Goal: Information Seeking & Learning: Learn about a topic

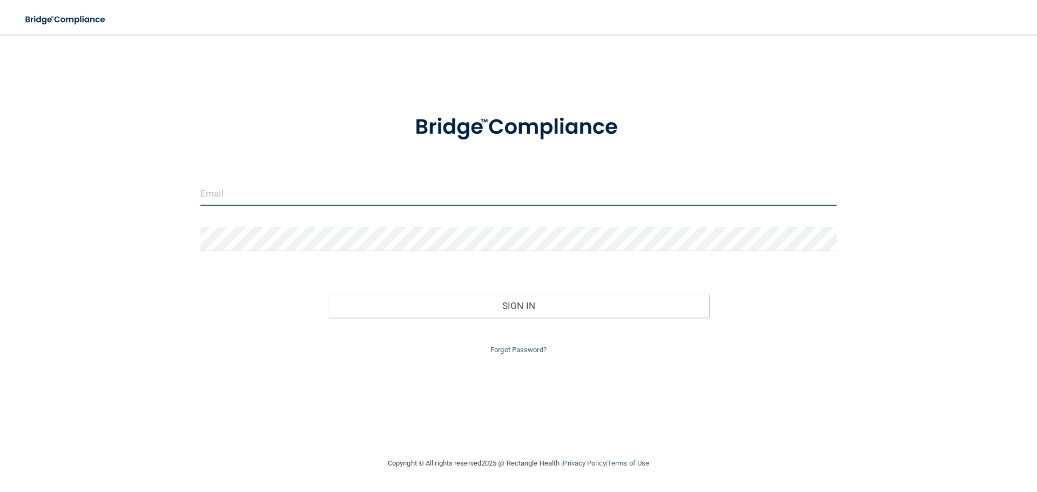
click at [477, 186] on input "email" at bounding box center [518, 193] width 636 height 24
type input "[EMAIL_ADDRESS][DOMAIN_NAME]"
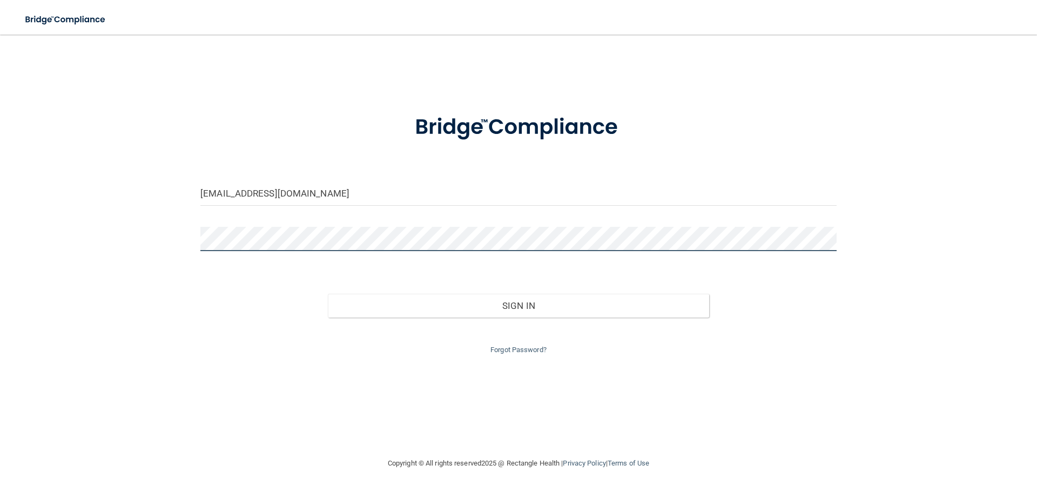
click at [328, 294] on button "Sign In" at bounding box center [519, 306] width 382 height 24
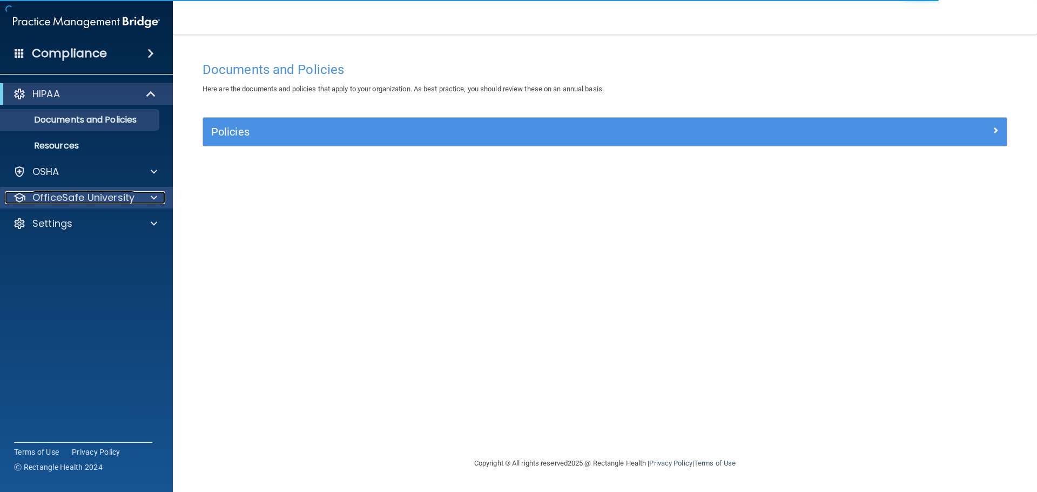
click at [149, 197] on div at bounding box center [152, 197] width 27 height 13
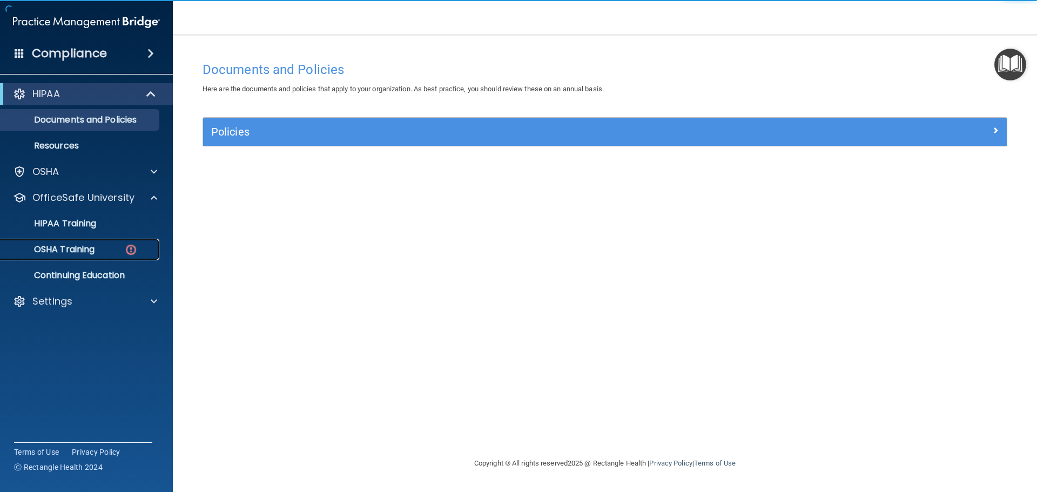
click at [93, 250] on p "OSHA Training" at bounding box center [50, 249] width 87 height 11
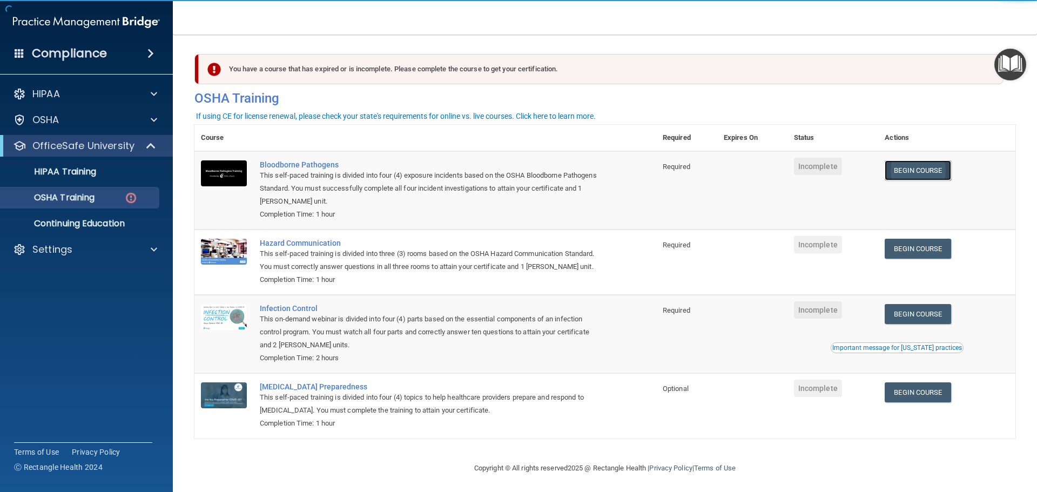
click at [920, 171] on link "Begin Course" at bounding box center [918, 170] width 66 height 20
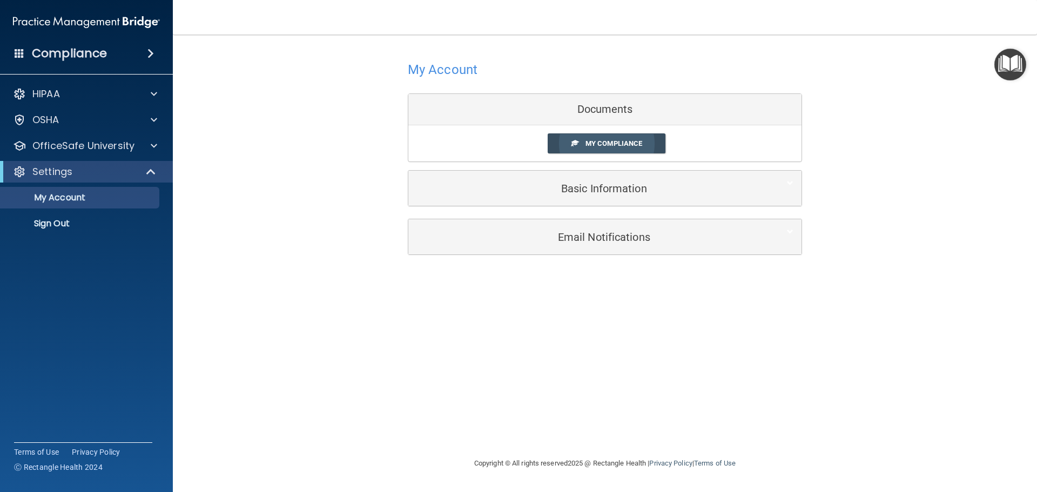
click at [610, 145] on span "My Compliance" at bounding box center [613, 143] width 57 height 8
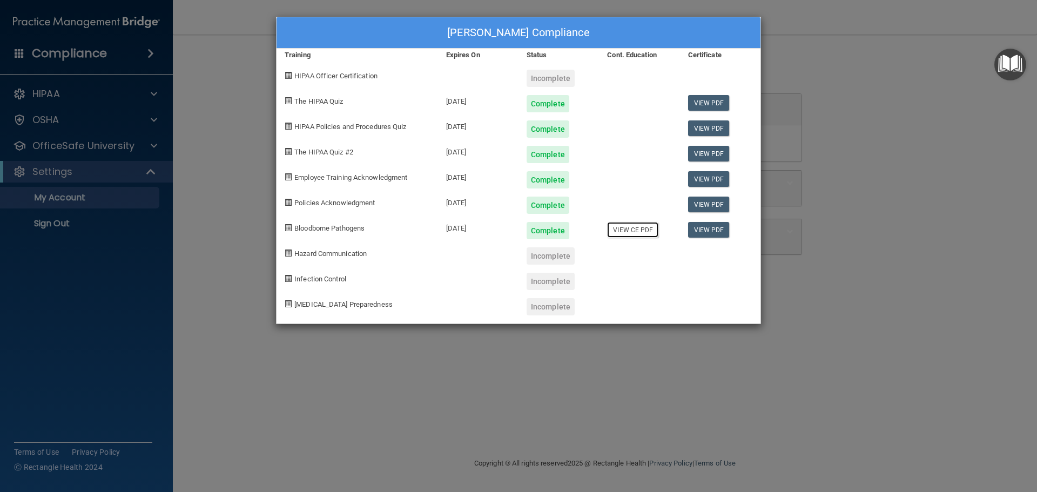
click at [633, 231] on link "View CE PDF" at bounding box center [632, 230] width 51 height 16
click at [232, 90] on div "Katelyn Coleman's Compliance Training Expires On Status Cont. Education Certifi…" at bounding box center [518, 246] width 1037 height 492
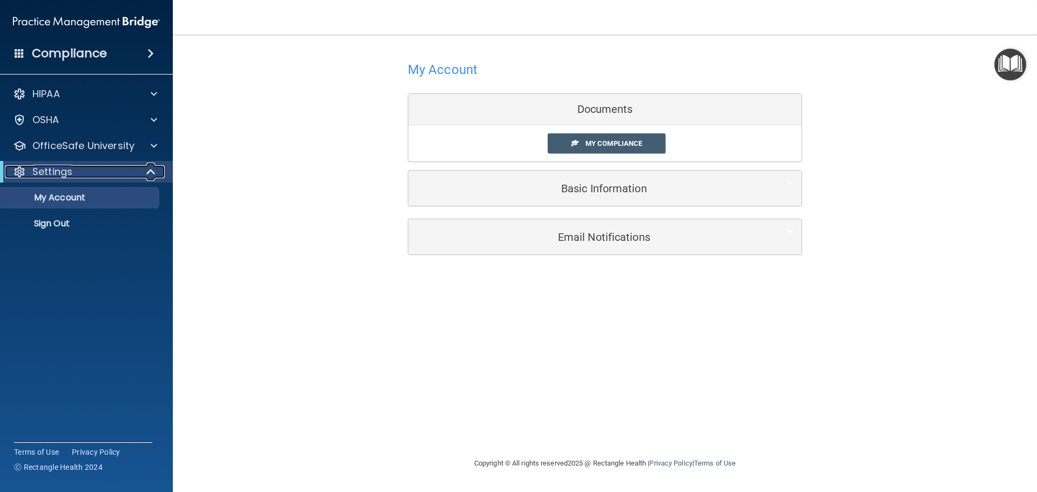
click at [144, 173] on div at bounding box center [151, 171] width 26 height 13
click at [151, 169] on span at bounding box center [153, 171] width 6 height 13
click at [159, 149] on div at bounding box center [152, 145] width 27 height 13
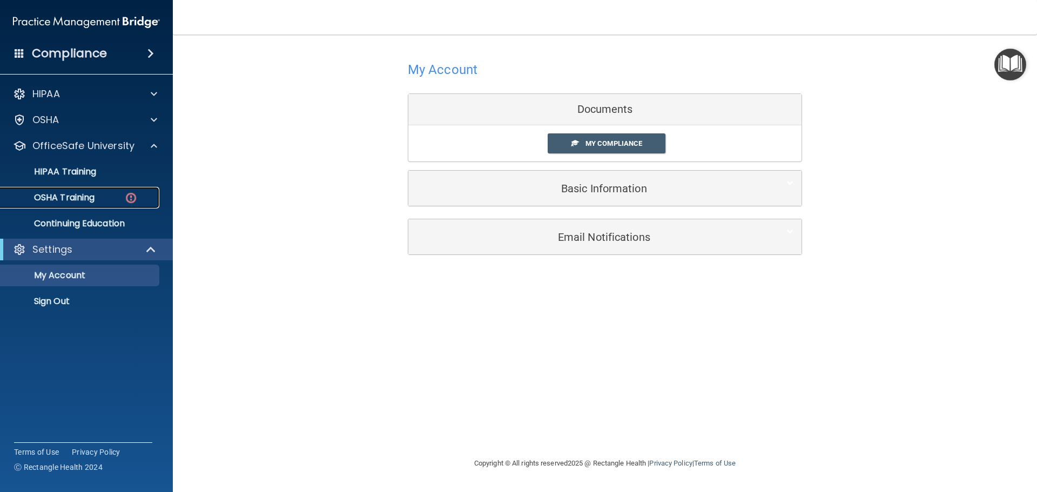
click at [112, 198] on div "OSHA Training" at bounding box center [80, 197] width 147 height 11
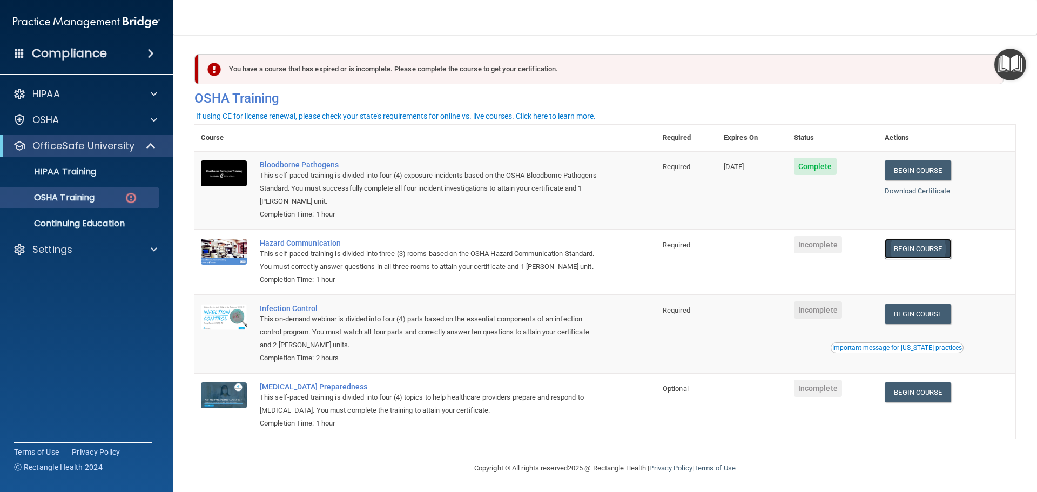
click at [916, 244] on link "Begin Course" at bounding box center [918, 249] width 66 height 20
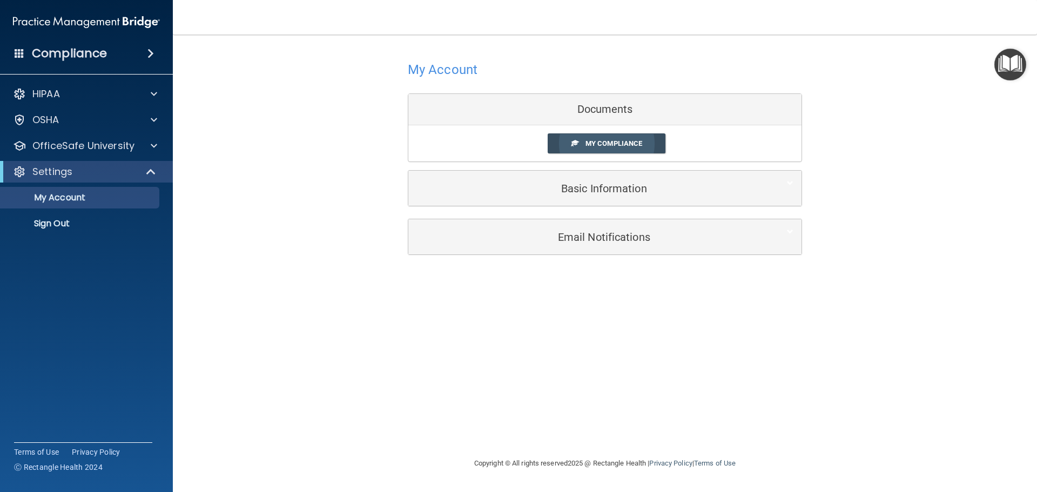
click at [572, 140] on span at bounding box center [574, 142] width 7 height 7
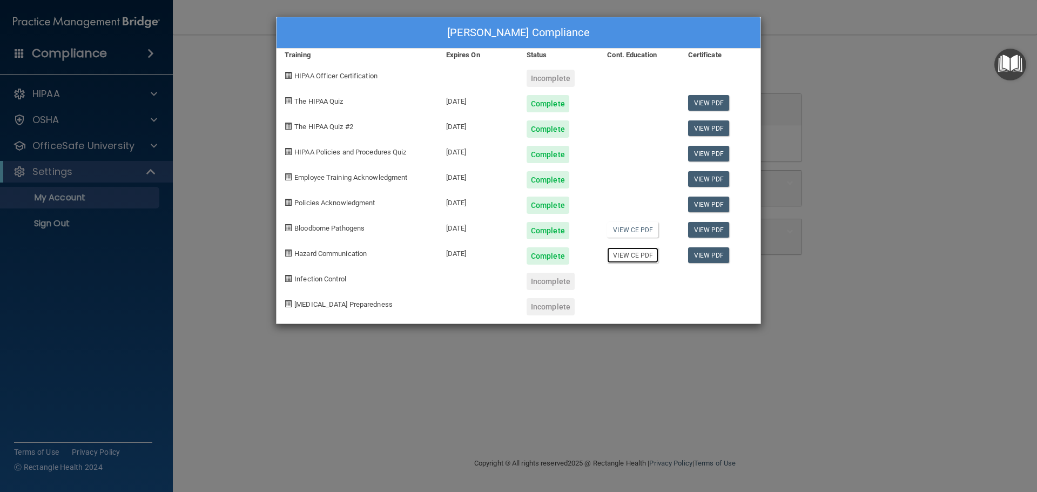
click at [637, 255] on link "View CE PDF" at bounding box center [632, 255] width 51 height 16
click at [882, 286] on div "Katelyn Coleman's Compliance Training Expires On Status Cont. Education Certifi…" at bounding box center [518, 246] width 1037 height 492
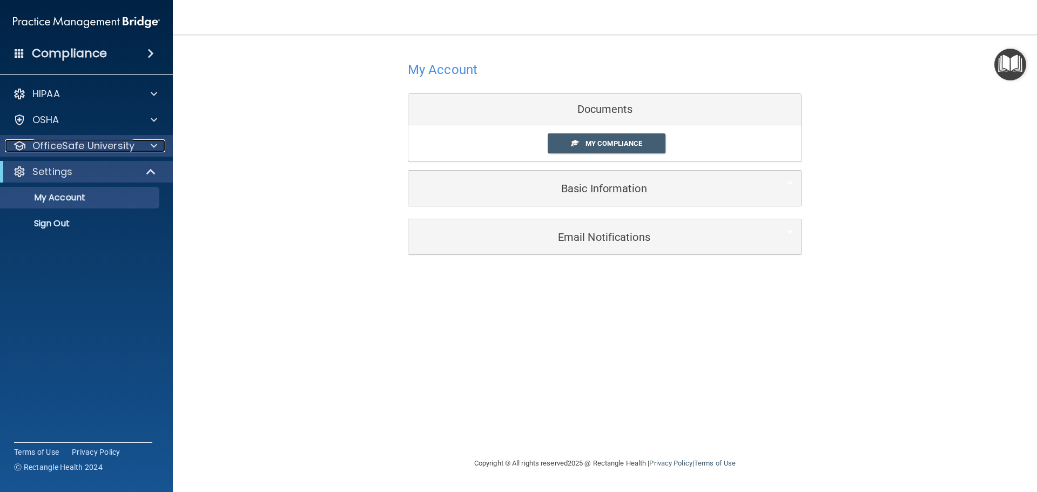
click at [141, 141] on div at bounding box center [152, 145] width 27 height 13
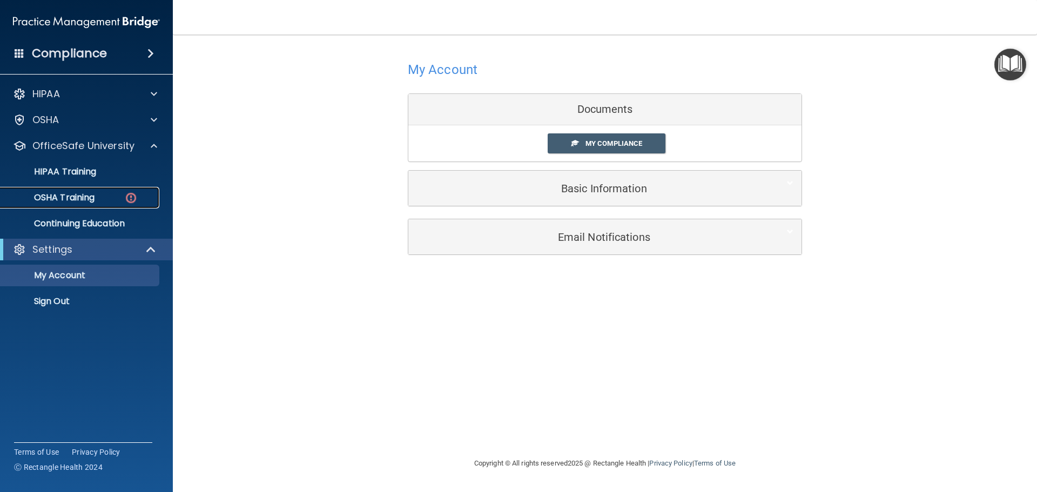
click at [114, 198] on div "OSHA Training" at bounding box center [80, 197] width 147 height 11
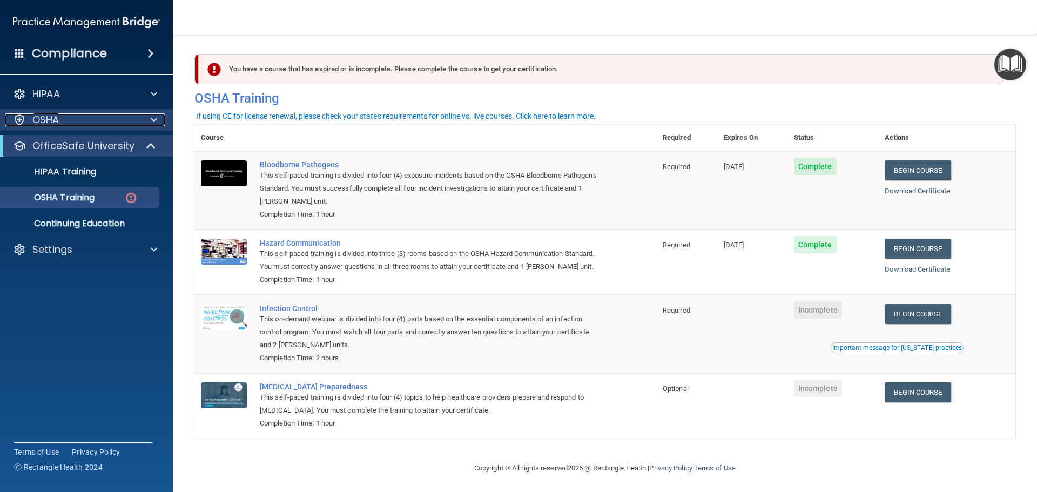
click at [149, 117] on div at bounding box center [152, 119] width 27 height 13
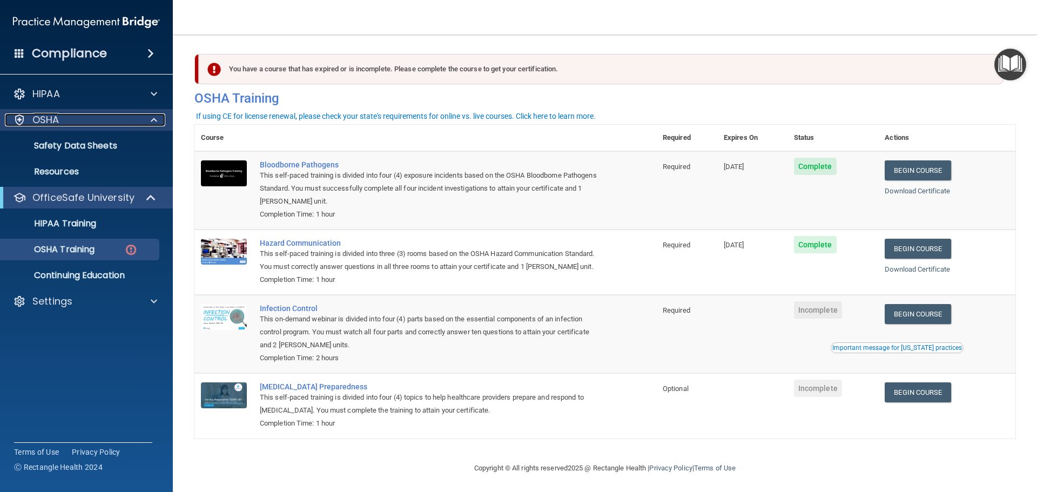
click at [149, 117] on div at bounding box center [152, 119] width 27 height 13
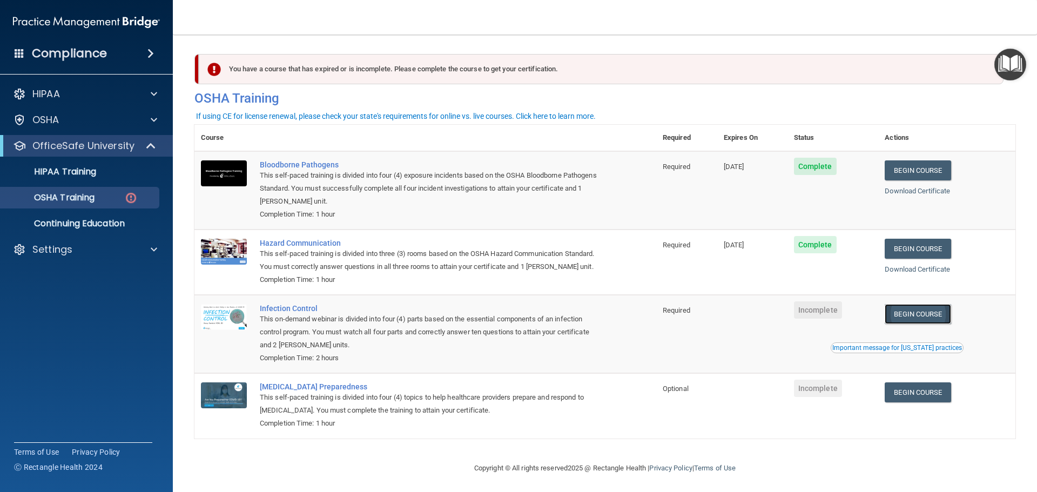
click at [909, 324] on link "Begin Course" at bounding box center [918, 314] width 66 height 20
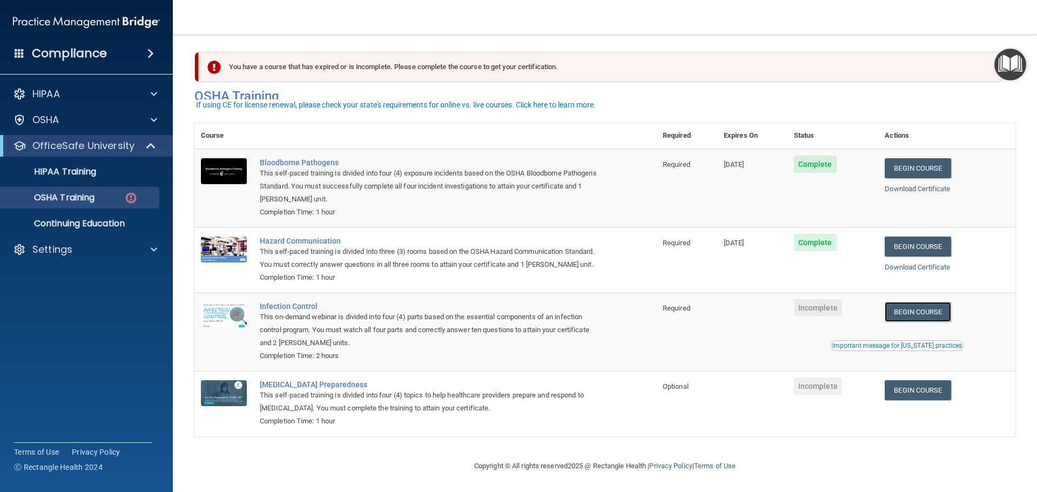
scroll to position [18, 0]
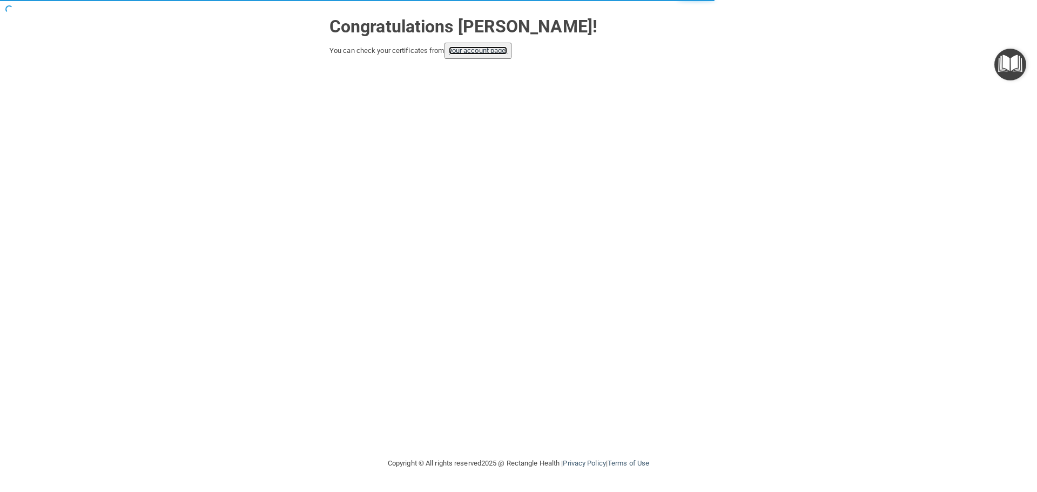
click at [483, 48] on link "your account page!" at bounding box center [478, 50] width 59 height 8
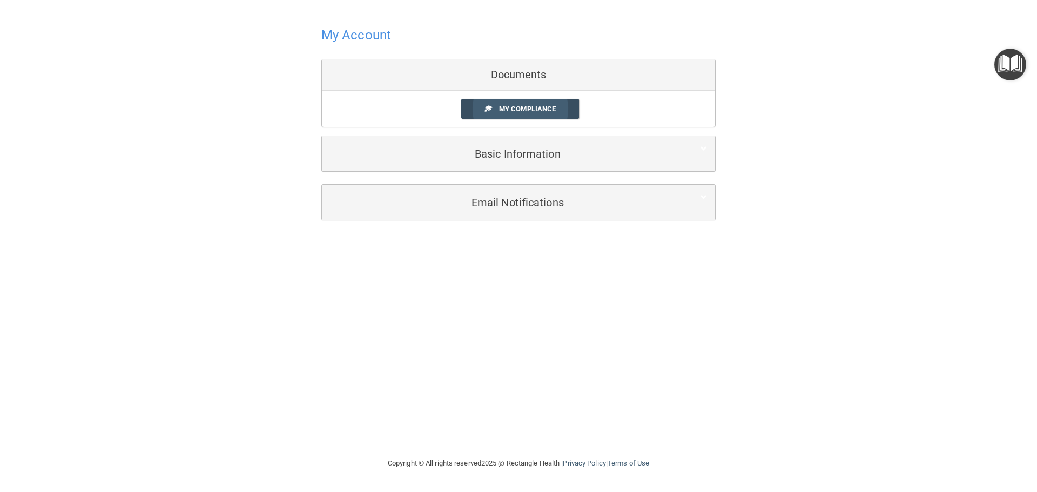
click at [505, 113] on span "My Compliance" at bounding box center [527, 109] width 57 height 8
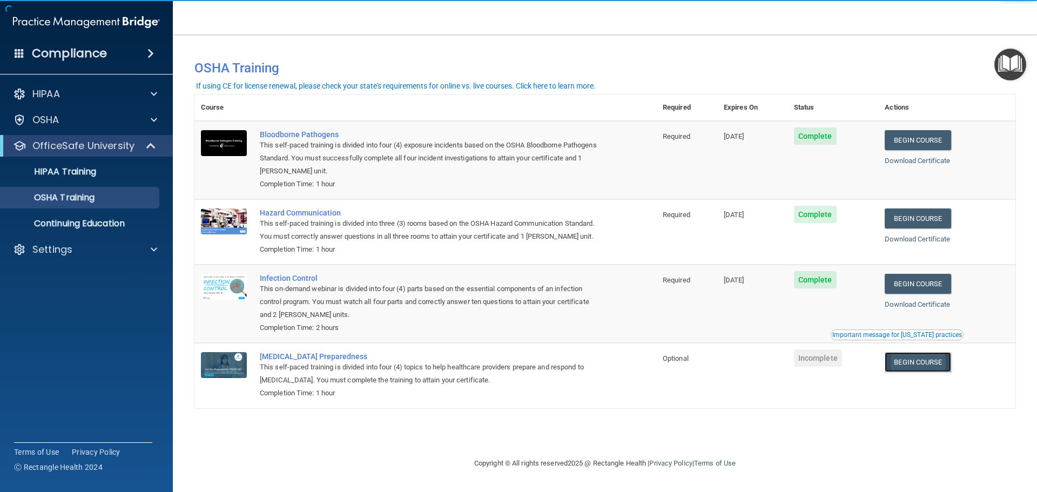
click at [950, 367] on link "Begin Course" at bounding box center [918, 362] width 66 height 20
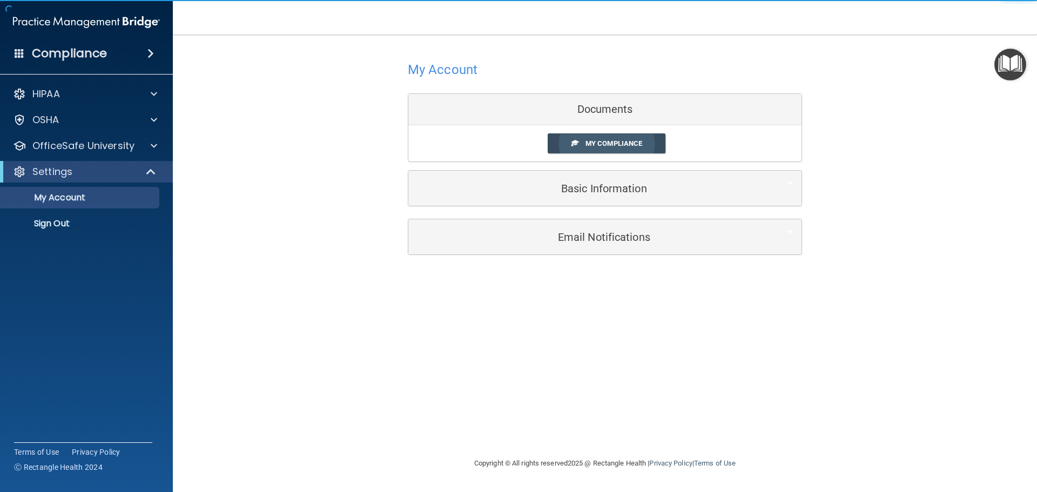
click at [612, 140] on span "My Compliance" at bounding box center [613, 143] width 57 height 8
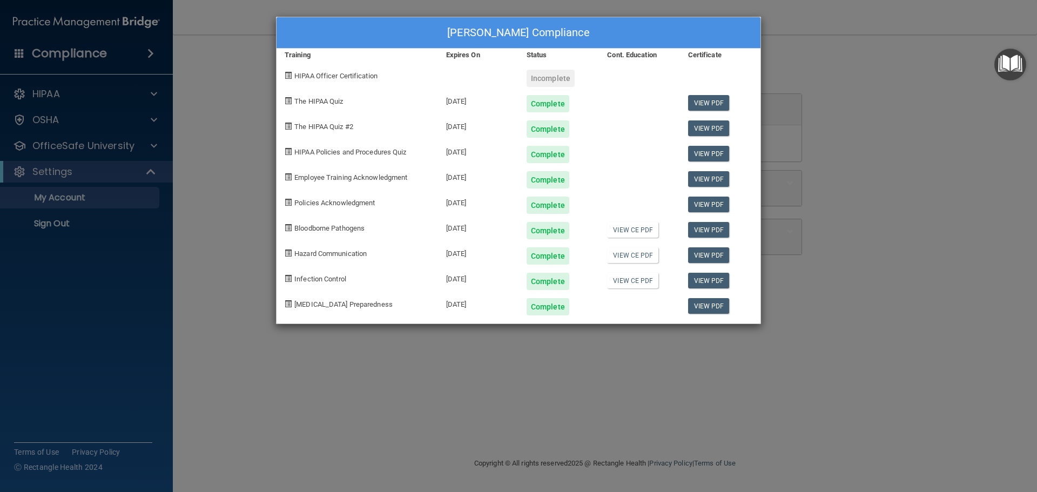
click at [856, 69] on div "[PERSON_NAME] Compliance Training Expires On Status Cont. Education Certificate…" at bounding box center [518, 246] width 1037 height 492
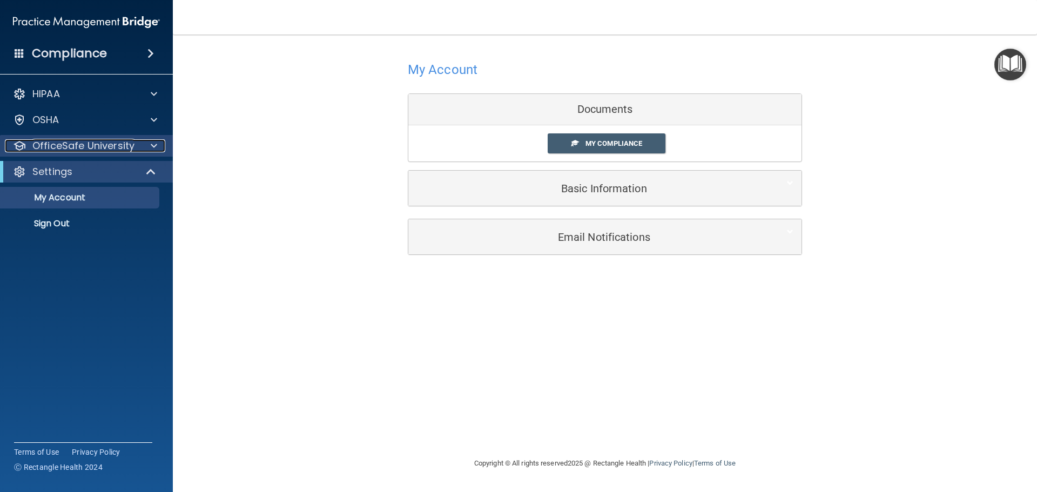
click at [151, 145] on span at bounding box center [154, 145] width 6 height 13
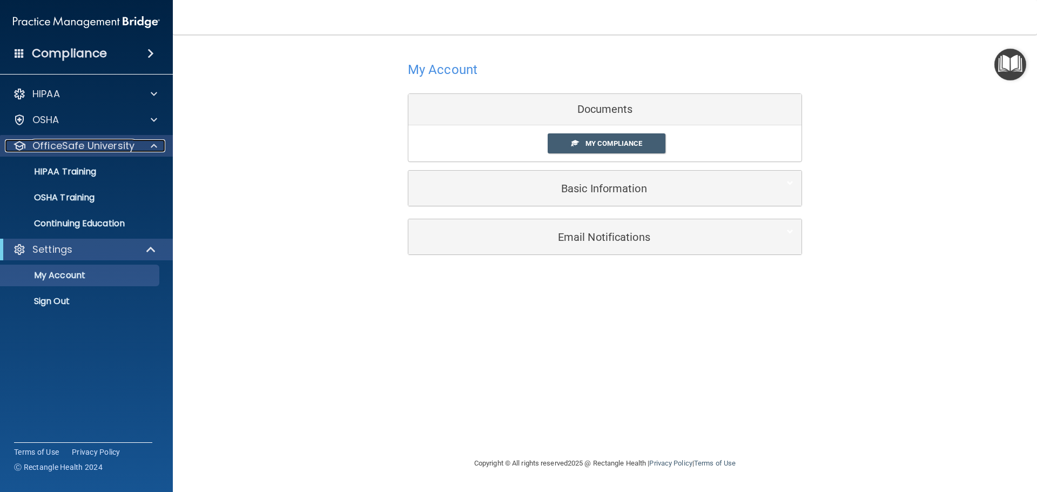
click at [151, 145] on span at bounding box center [154, 145] width 6 height 13
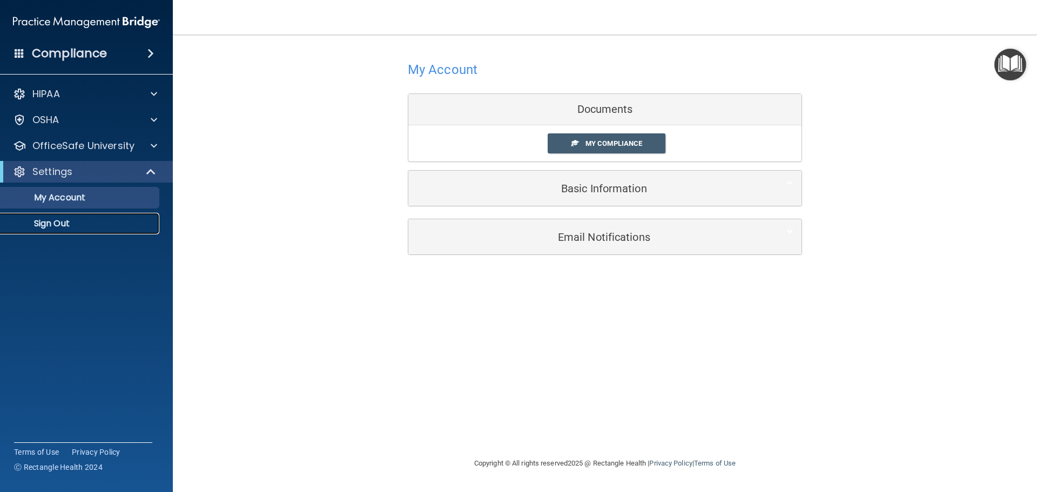
click at [63, 225] on p "Sign Out" at bounding box center [80, 223] width 147 height 11
